Goal: Transaction & Acquisition: Book appointment/travel/reservation

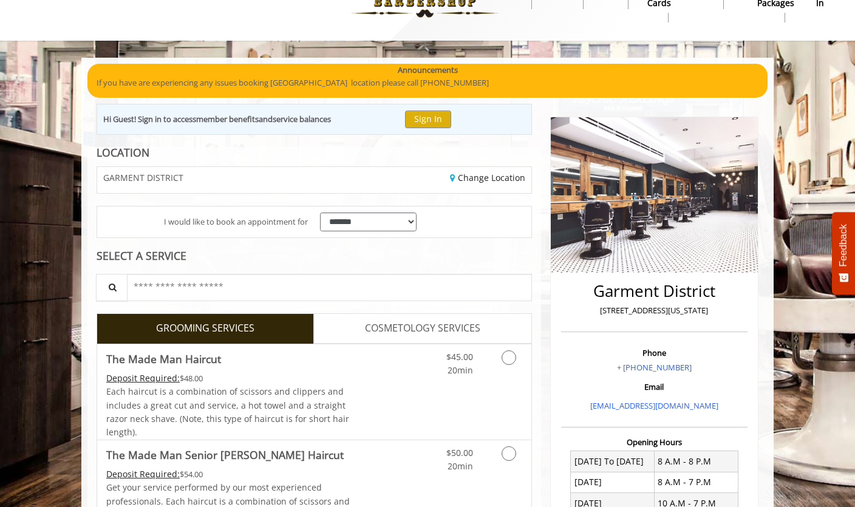
scroll to position [50, 0]
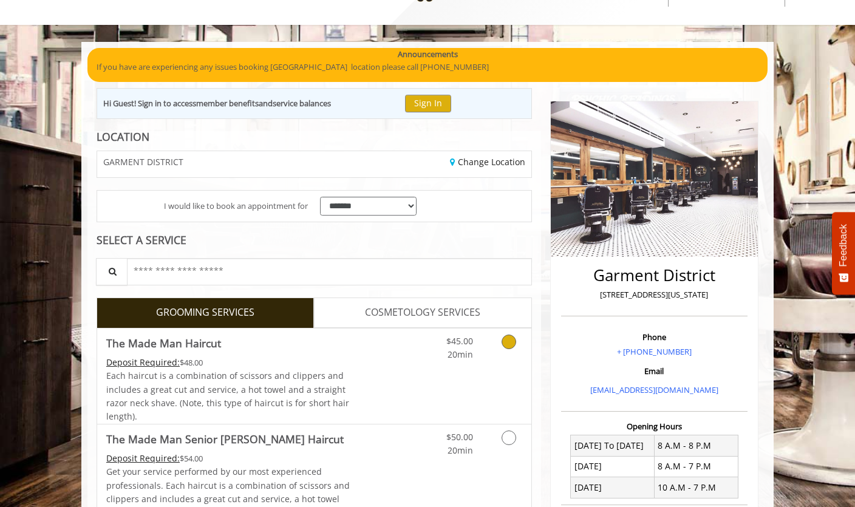
click at [510, 345] on icon "Grooming services" at bounding box center [508, 342] width 15 height 15
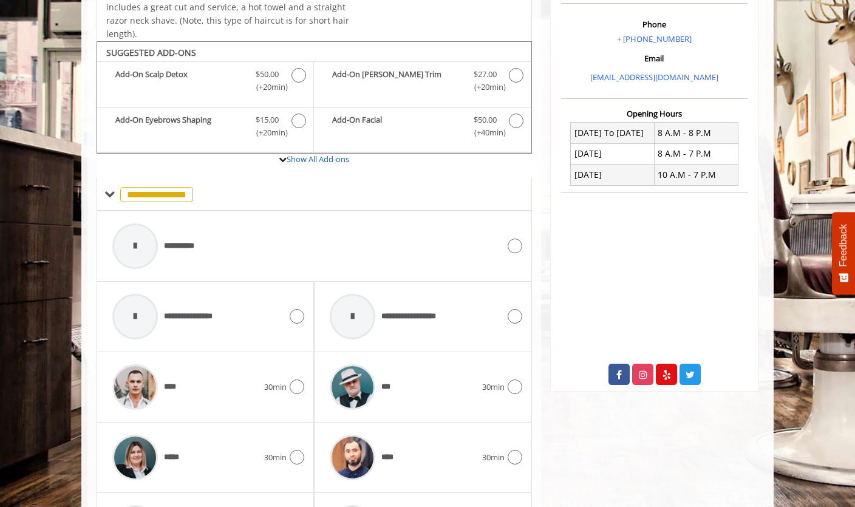
scroll to position [401, 0]
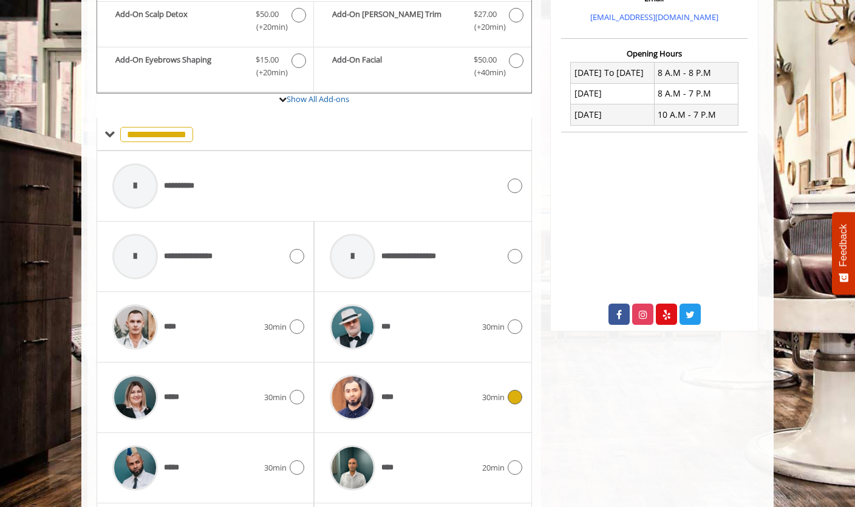
click at [520, 393] on icon at bounding box center [515, 397] width 15 height 15
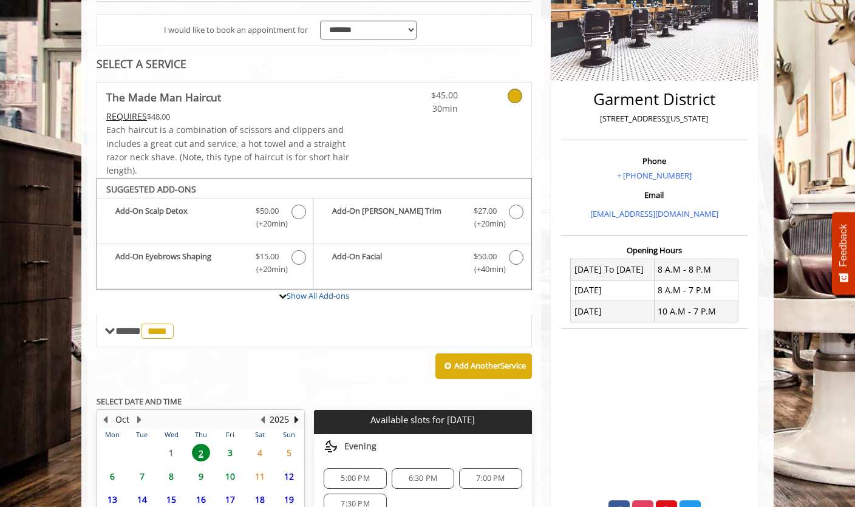
click at [230, 447] on span "3" at bounding box center [230, 453] width 18 height 18
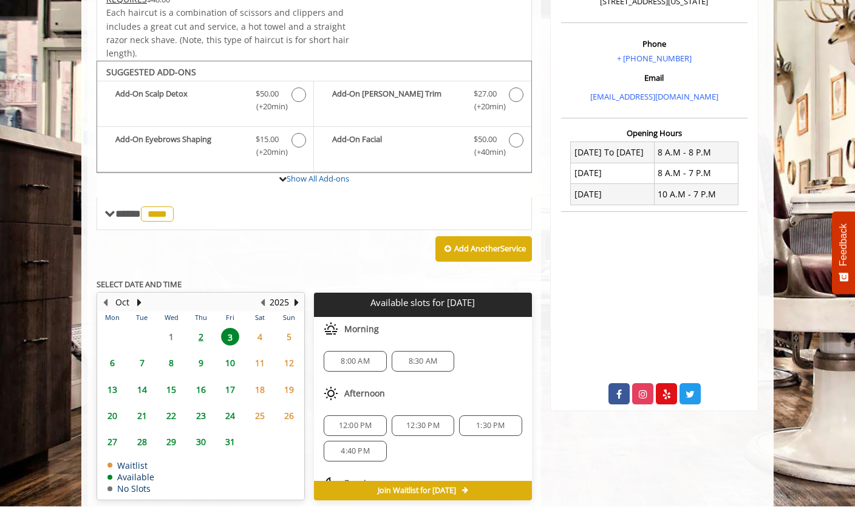
scroll to position [0, 0]
click at [354, 358] on span "8:00 AM" at bounding box center [355, 362] width 29 height 10
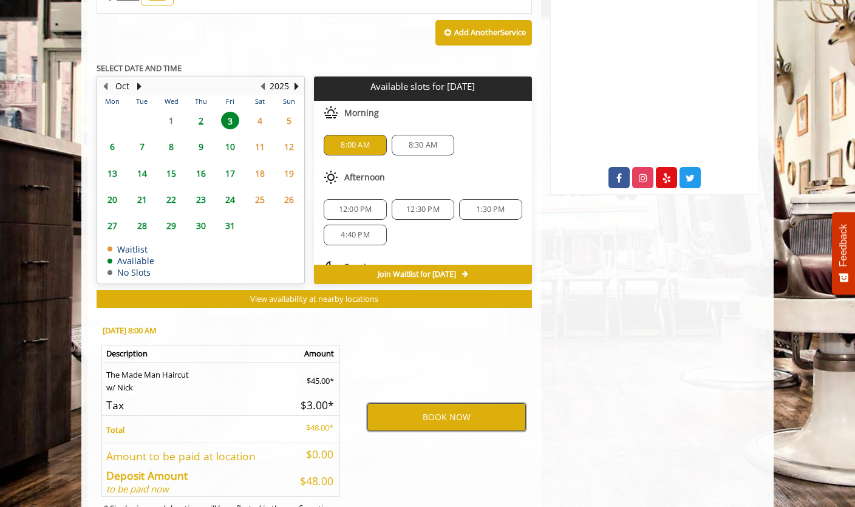
scroll to position [559, 0]
click at [447, 404] on button "BOOK NOW" at bounding box center [446, 418] width 158 height 28
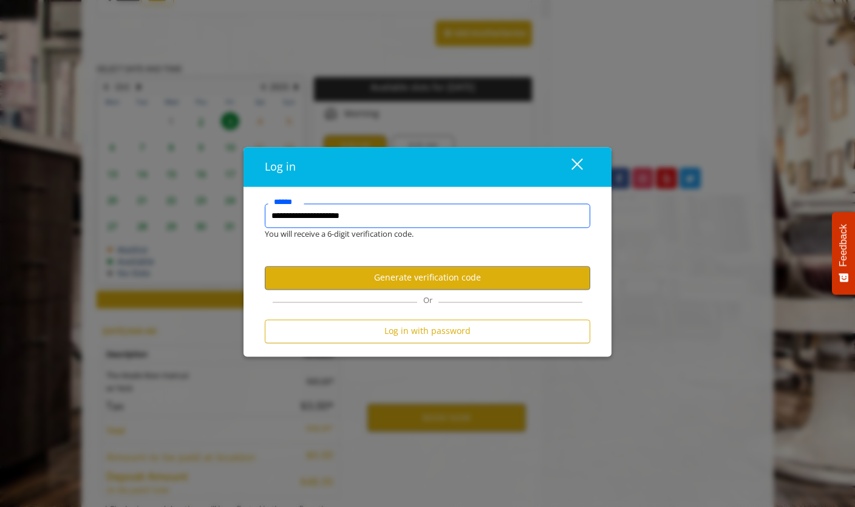
type input "**********"
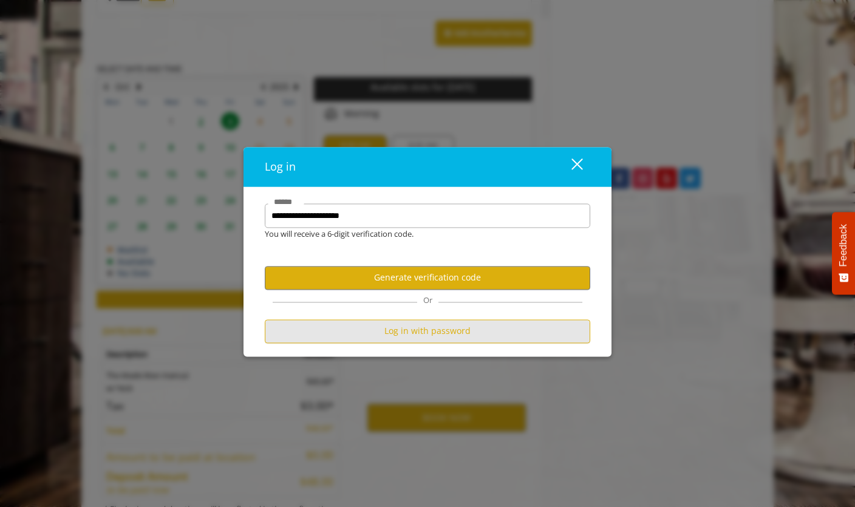
click at [442, 343] on button "Log in with password" at bounding box center [427, 331] width 325 height 24
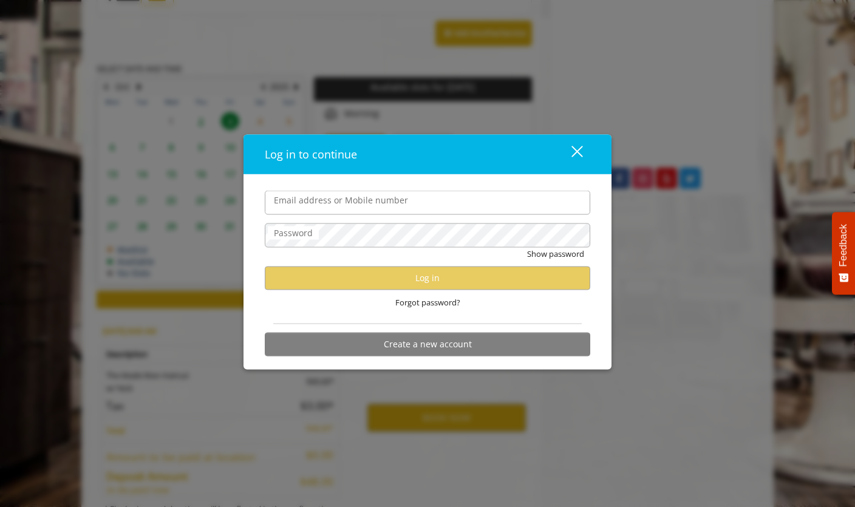
click at [404, 215] on input "Email address or Mobile number" at bounding box center [427, 203] width 325 height 24
click at [338, 207] on label "Email address or Mobile number" at bounding box center [341, 200] width 146 height 13
click at [338, 215] on input "Email address or Mobile number" at bounding box center [427, 203] width 325 height 24
click at [349, 207] on label "Email address or Mobile number" at bounding box center [341, 200] width 146 height 13
click at [349, 215] on input "Email address or Mobile number" at bounding box center [427, 203] width 325 height 24
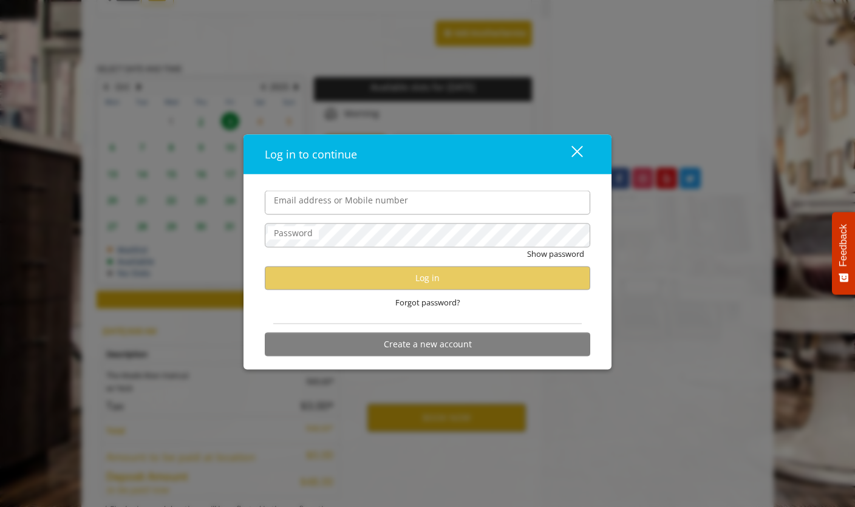
click at [577, 163] on div "close" at bounding box center [569, 154] width 24 height 18
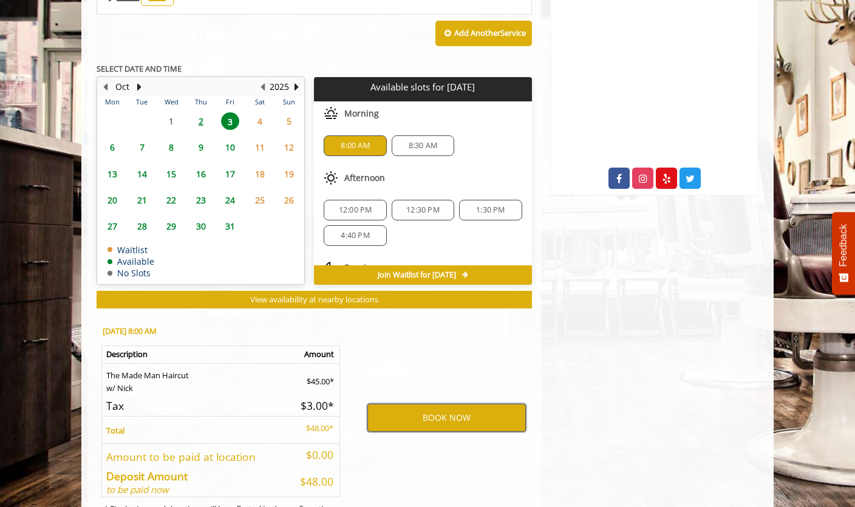
click at [447, 404] on button "BOOK NOW" at bounding box center [446, 418] width 158 height 28
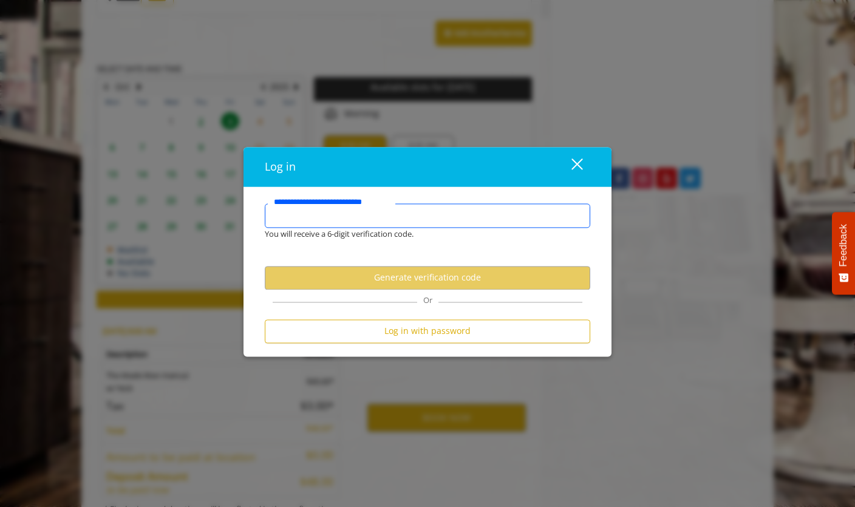
click at [412, 228] on input "**********" at bounding box center [427, 215] width 325 height 24
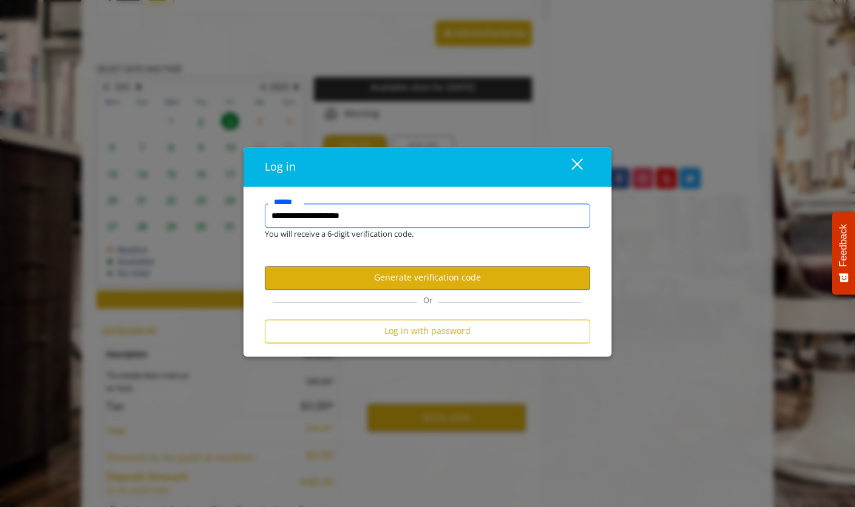
type input "**********"
click at [425, 290] on button "Generate verification code" at bounding box center [427, 278] width 325 height 24
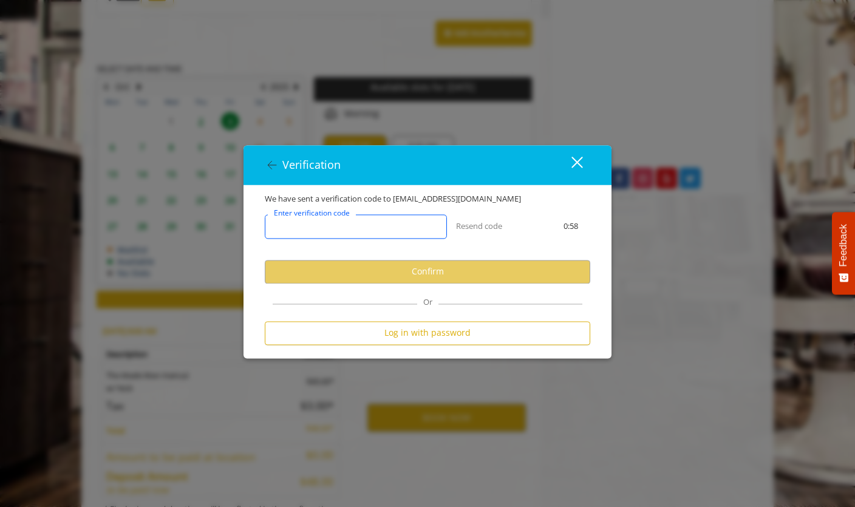
click at [390, 239] on input "Enter verification code" at bounding box center [356, 226] width 182 height 24
paste input "******"
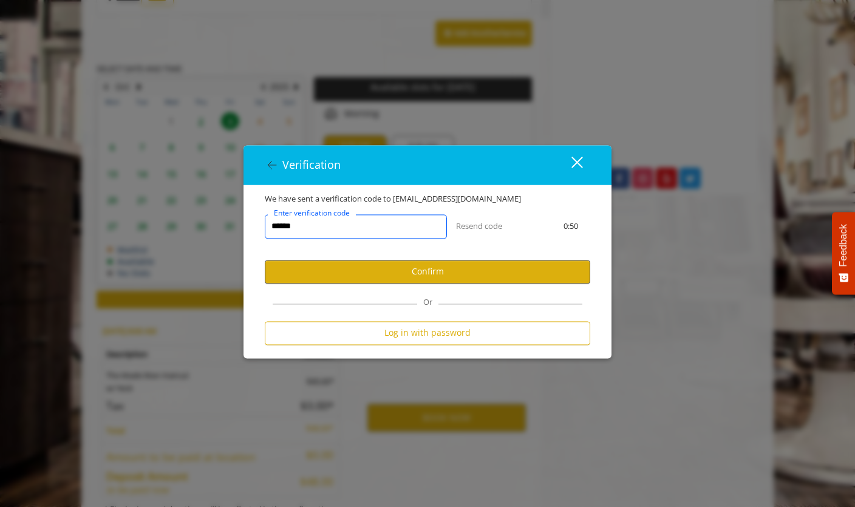
type input "******"
click at [396, 267] on button "Confirm" at bounding box center [427, 272] width 325 height 24
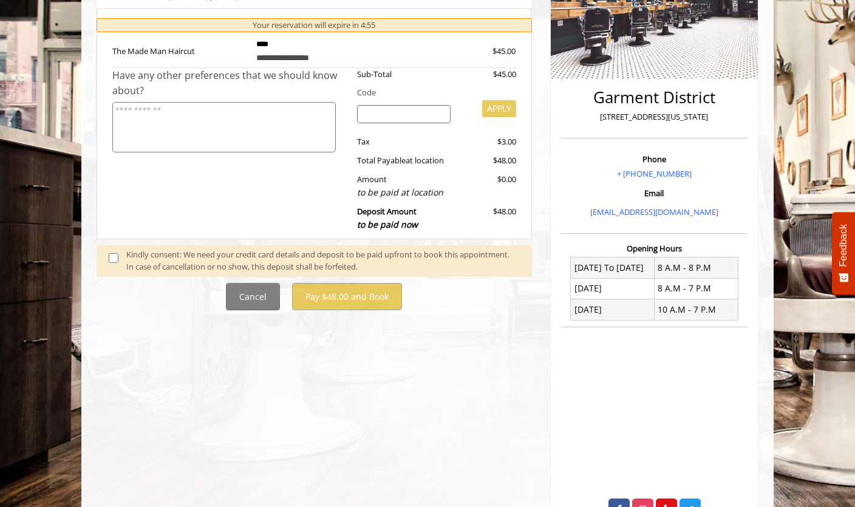
scroll to position [227, 0]
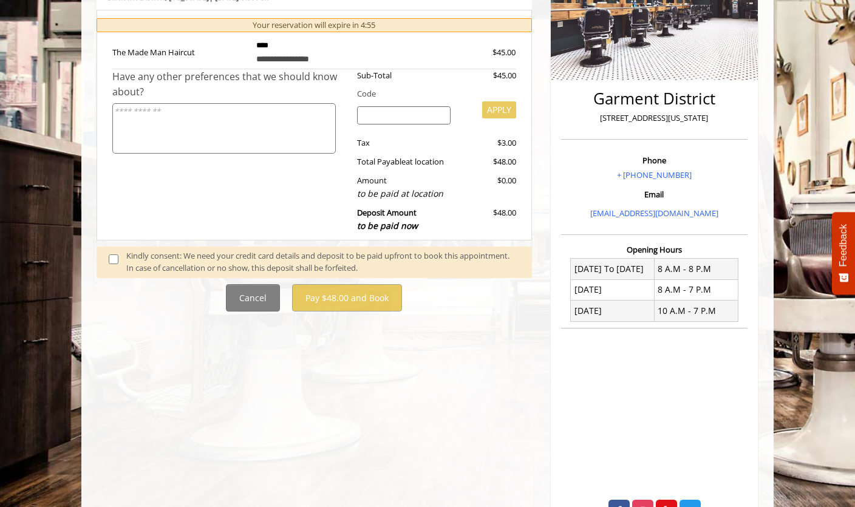
click at [427, 250] on div "Kindly consent: We need your credit card details and deposit to be paid upfront…" at bounding box center [322, 262] width 393 height 25
click at [399, 253] on div "Kindly consent: We need your credit card details and deposit to be paid upfront…" at bounding box center [322, 262] width 393 height 25
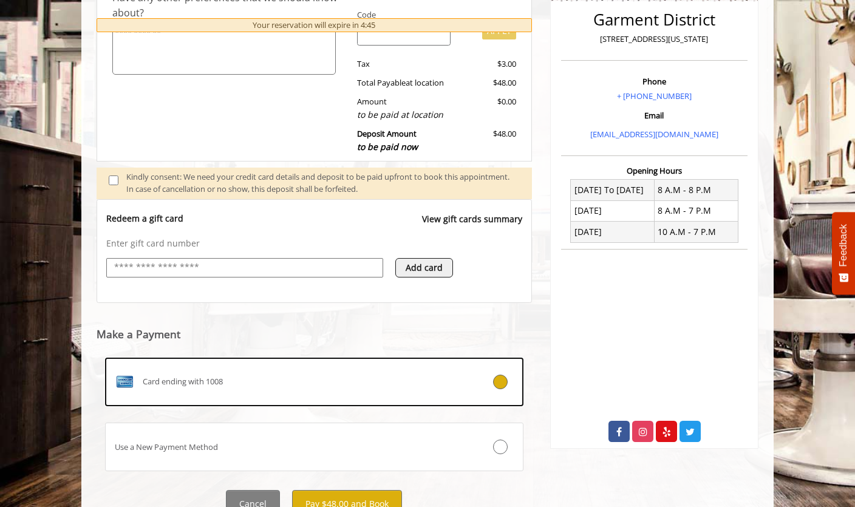
scroll to position [305, 0]
click at [362, 495] on button "Pay $48.00 and Book" at bounding box center [347, 504] width 110 height 27
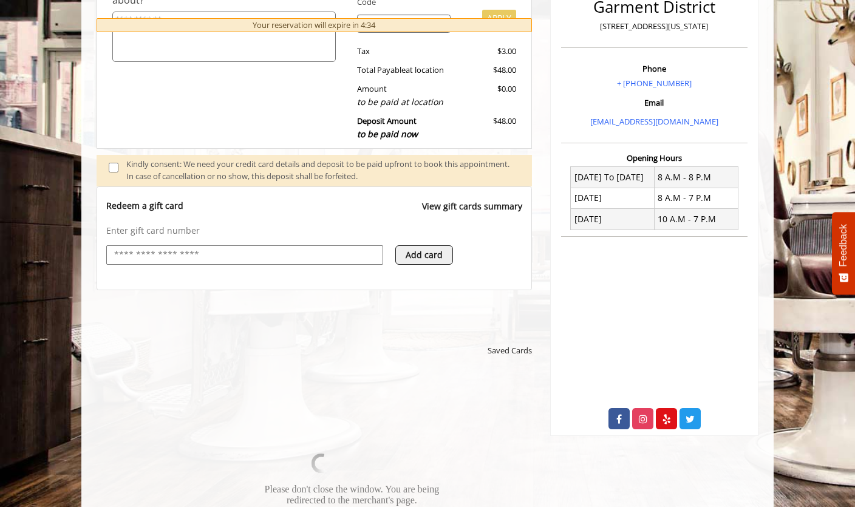
scroll to position [336, 0]
